Goal: Task Accomplishment & Management: Manage account settings

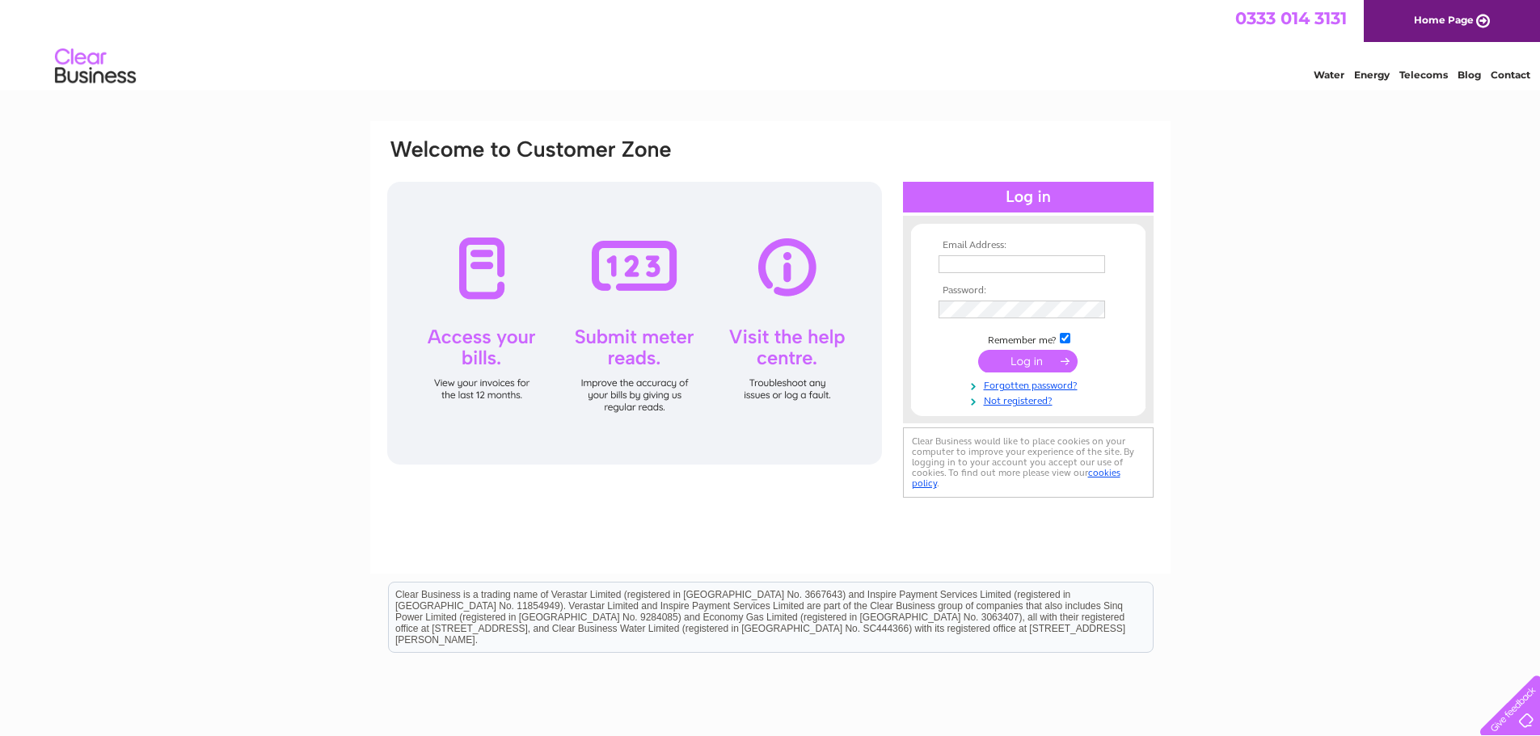
type input "david.gill@rosskeen.org"
click at [1017, 362] on input "submit" at bounding box center [1027, 361] width 99 height 23
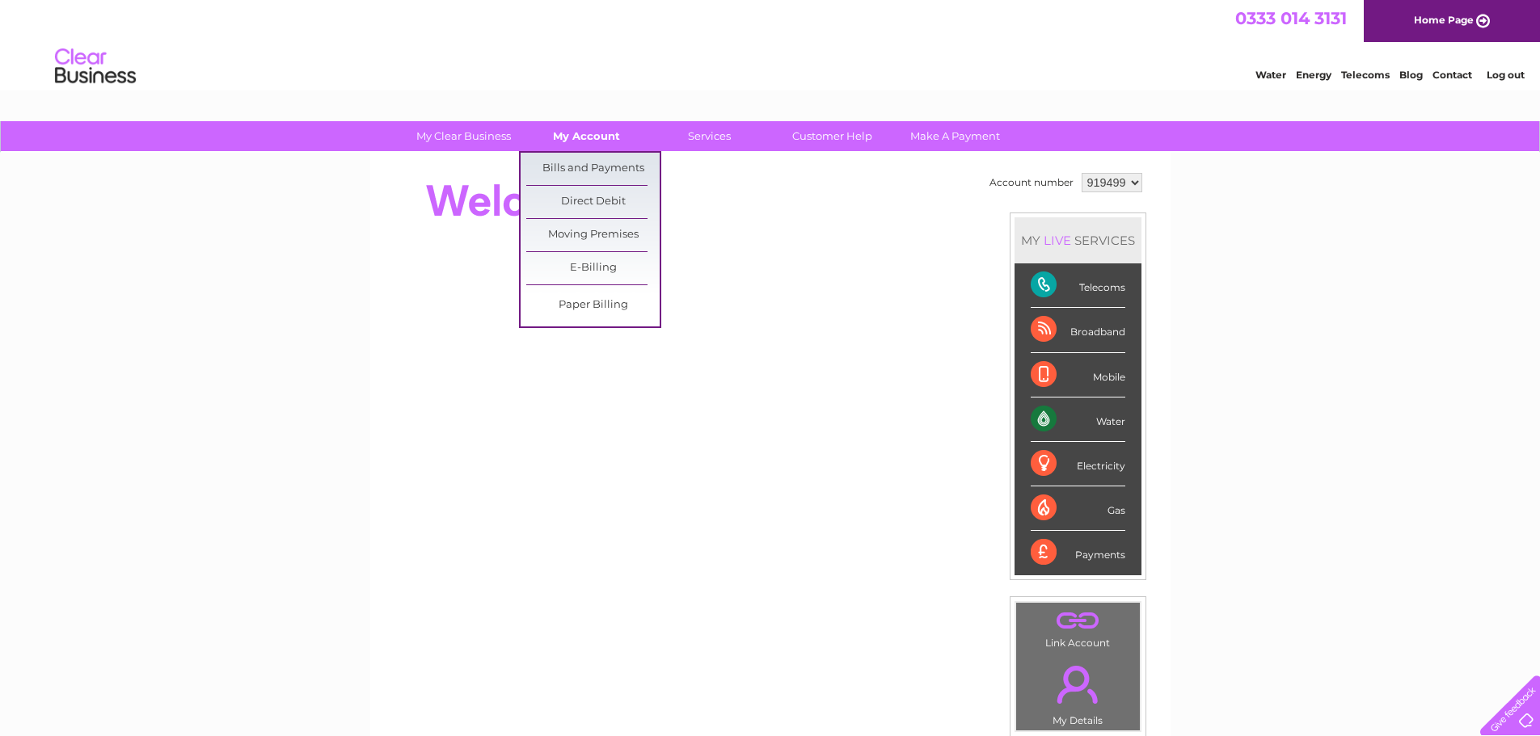
click at [584, 134] on link "My Account" at bounding box center [586, 136] width 133 height 30
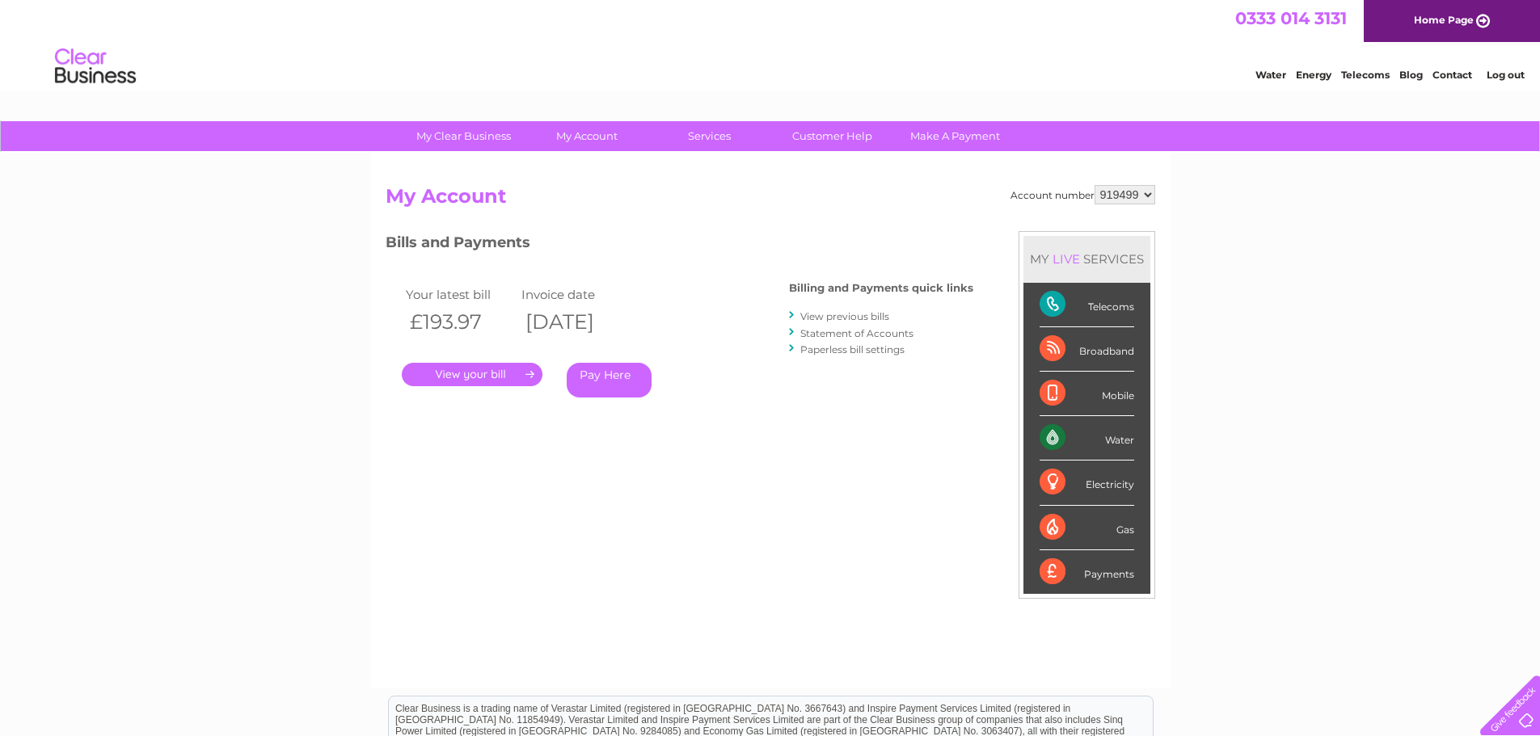
click at [469, 376] on link "." at bounding box center [472, 374] width 141 height 23
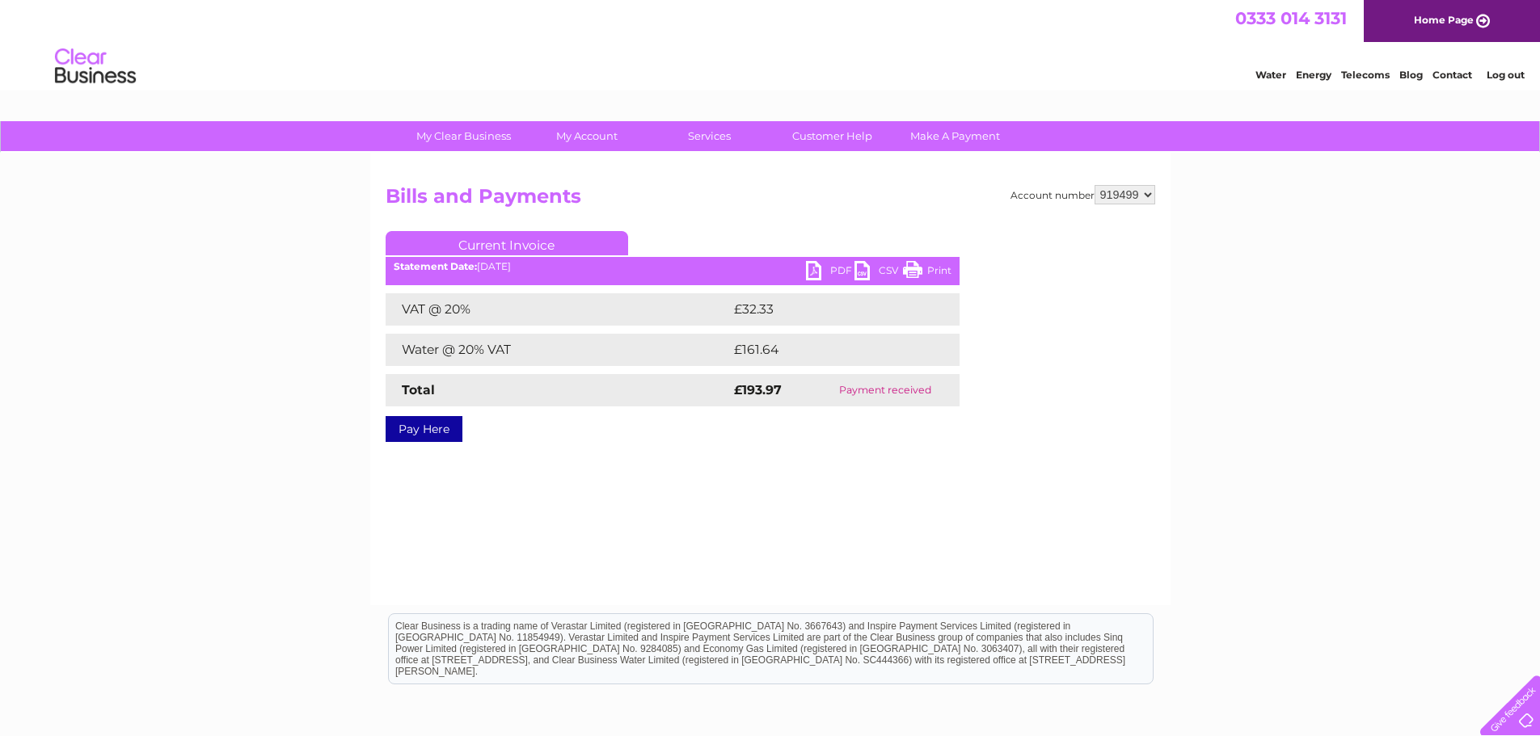
click at [839, 275] on link "PDF" at bounding box center [830, 272] width 48 height 23
